Goal: Task Accomplishment & Management: Use online tool/utility

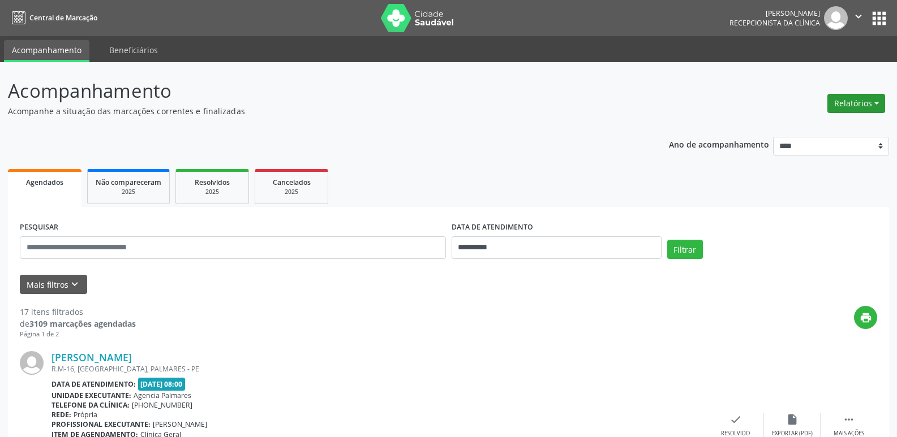
click at [878, 101] on button "Relatórios" at bounding box center [856, 103] width 58 height 19
click at [814, 125] on link "Agendamentos" at bounding box center [825, 128] width 122 height 16
select select "*"
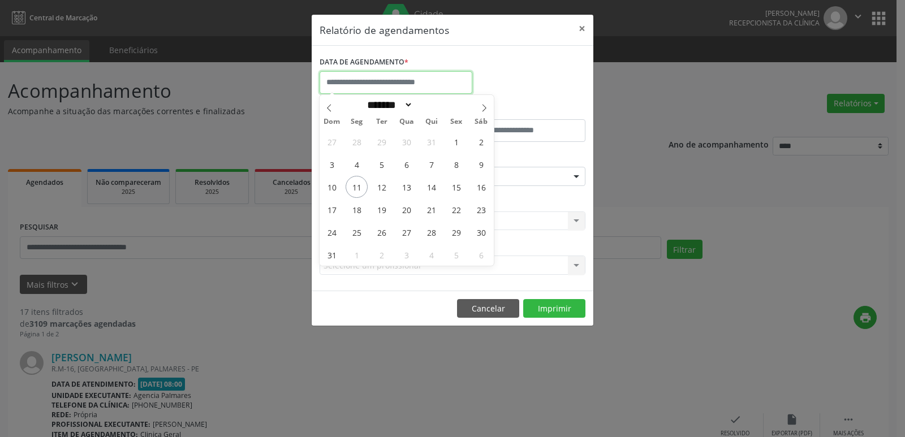
click at [382, 84] on input "text" at bounding box center [396, 82] width 153 height 23
click at [352, 189] on span "11" at bounding box center [357, 187] width 22 height 22
type input "**********"
click at [354, 188] on span "11" at bounding box center [357, 187] width 22 height 22
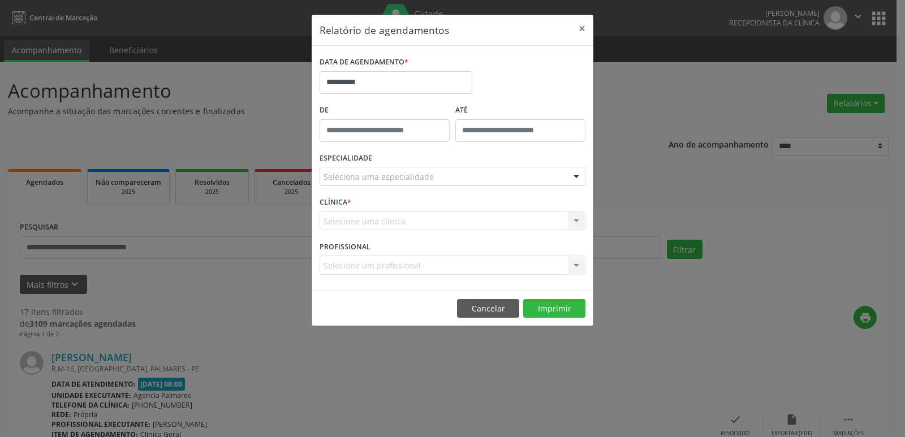
click at [575, 177] on div at bounding box center [576, 176] width 17 height 19
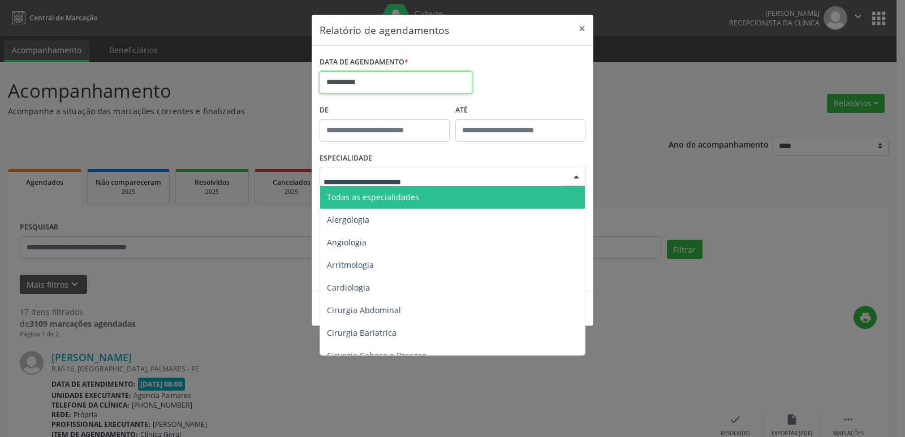
click at [365, 87] on input "**********" at bounding box center [396, 82] width 153 height 23
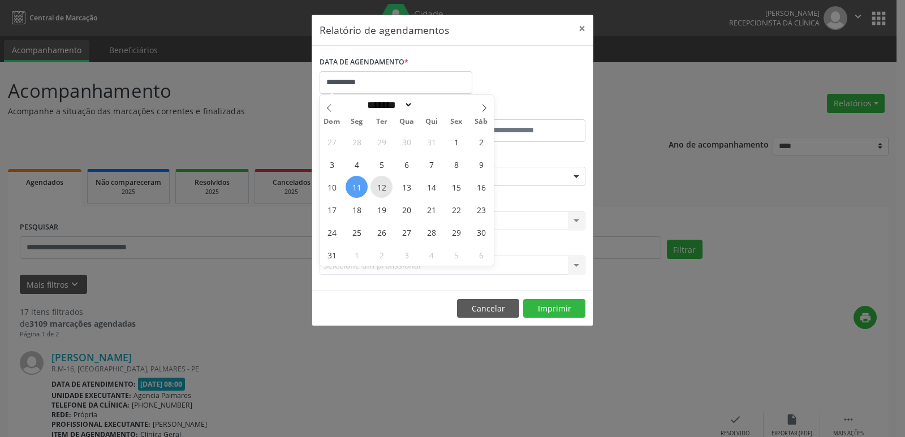
click at [374, 185] on span "12" at bounding box center [382, 187] width 22 height 22
type input "**********"
click at [374, 185] on span "12" at bounding box center [382, 187] width 22 height 22
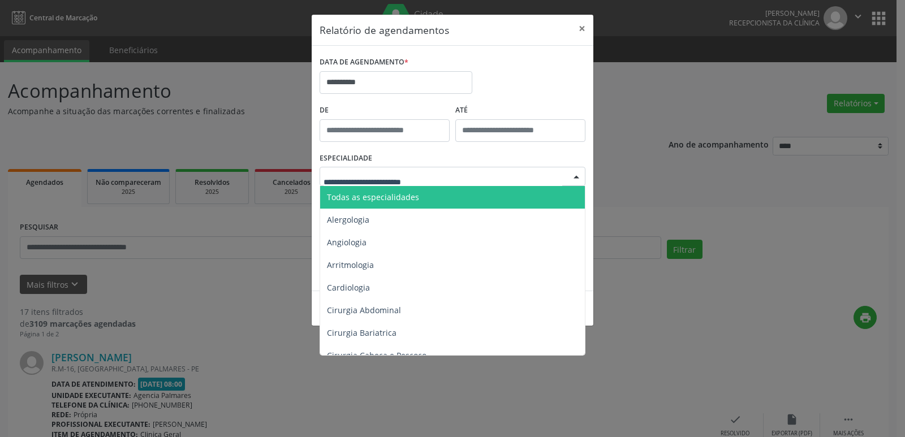
click at [568, 175] on div "Todas as especialidades Alergologia Angiologia Arritmologia Cardiologia Cirurgi…" at bounding box center [453, 176] width 266 height 19
click at [470, 200] on span "Todas as especialidades" at bounding box center [453, 197] width 266 height 23
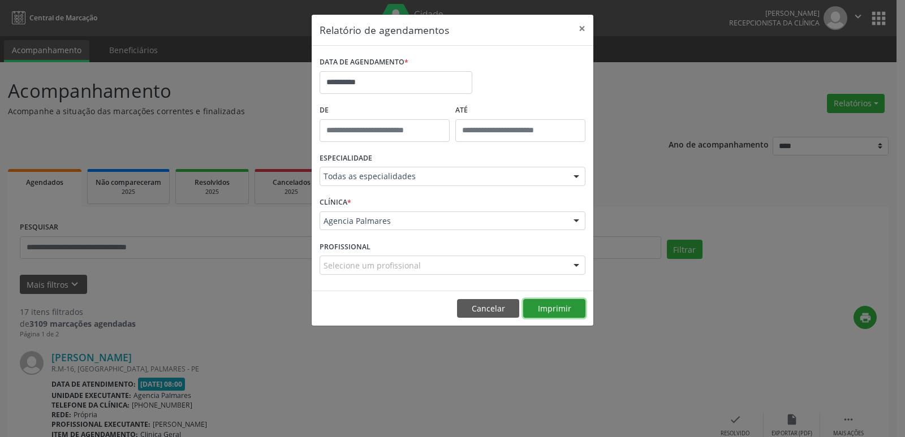
click at [552, 312] on button "Imprimir" at bounding box center [554, 308] width 62 height 19
click at [580, 28] on button "×" at bounding box center [582, 29] width 23 height 28
